Goal: Information Seeking & Learning: Check status

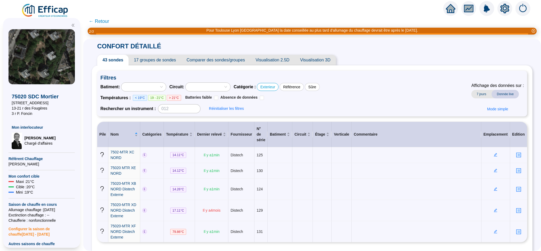
click at [109, 24] on span "← Retour" at bounding box center [99, 21] width 20 height 7
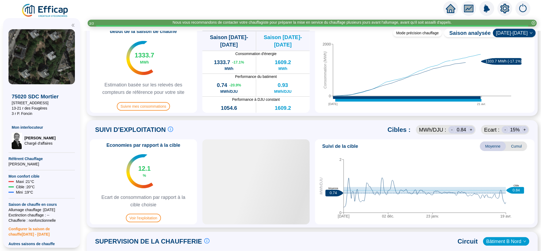
scroll to position [279, 0]
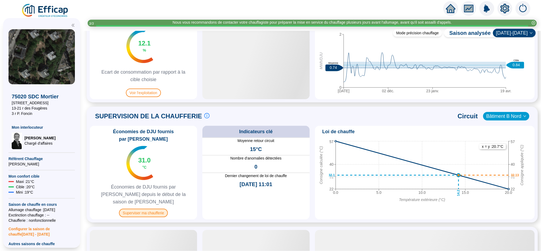
click at [146, 208] on span "Superviser ma chaufferie" at bounding box center [143, 212] width 49 height 8
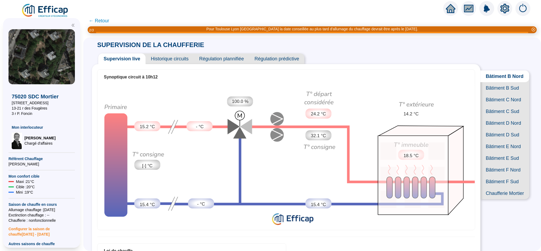
click at [499, 94] on span "Bâtiment B Sud" at bounding box center [504, 88] width 49 height 12
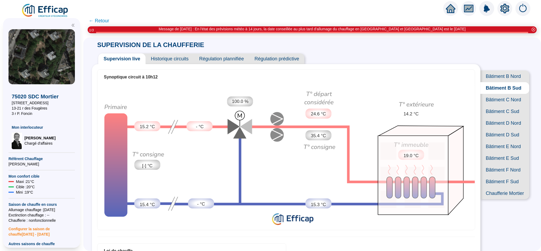
click at [503, 199] on span "Chaufferie Mortier" at bounding box center [504, 193] width 49 height 12
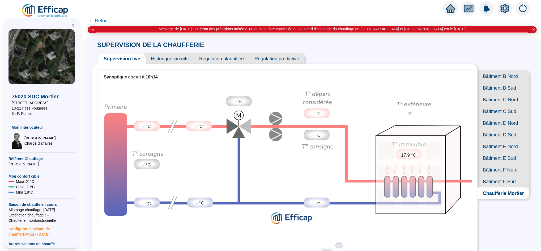
click at [501, 129] on span "Bâtiment D Nord" at bounding box center [504, 123] width 52 height 12
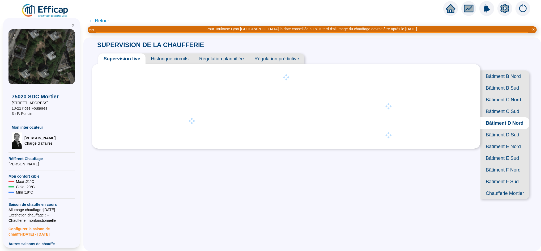
click at [497, 141] on span "Bâtiment D Sud" at bounding box center [504, 135] width 49 height 12
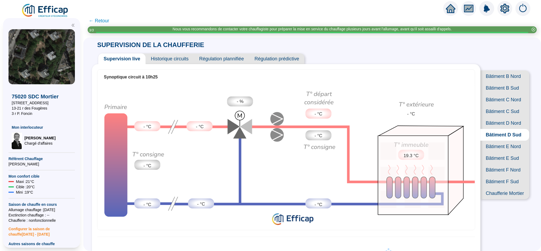
click at [502, 94] on span "Bâtiment B Sud" at bounding box center [504, 88] width 49 height 12
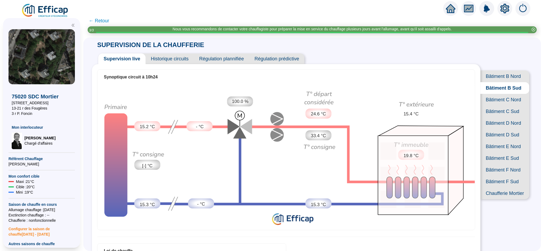
click at [504, 105] on span "Bâtiment C Nord" at bounding box center [504, 100] width 49 height 12
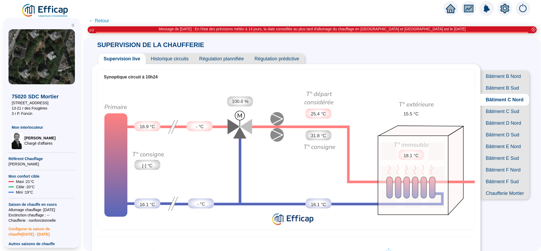
click at [503, 117] on span "Bâtiment C Sud" at bounding box center [504, 111] width 49 height 12
click at [502, 129] on span "Bâtiment D Nord" at bounding box center [504, 123] width 49 height 12
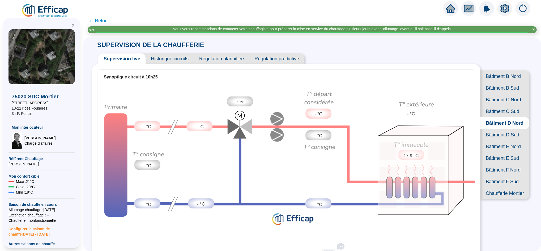
click at [502, 129] on span "Bâtiment D Nord" at bounding box center [504, 123] width 49 height 12
